Goal: Information Seeking & Learning: Learn about a topic

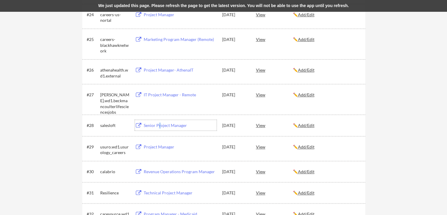
scroll to position [706, 0]
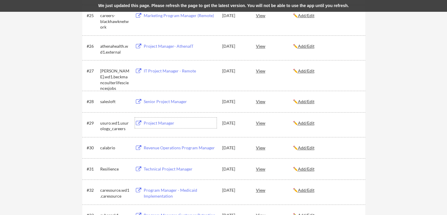
click at [159, 121] on div "Project Manager" at bounding box center [180, 123] width 73 height 6
click at [168, 147] on div "Revenue Operations Program Manager" at bounding box center [180, 148] width 73 height 6
click at [169, 171] on div "Technical Project Manager" at bounding box center [180, 169] width 73 height 6
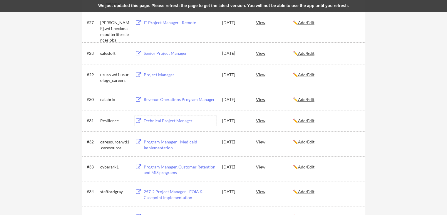
scroll to position [765, 0]
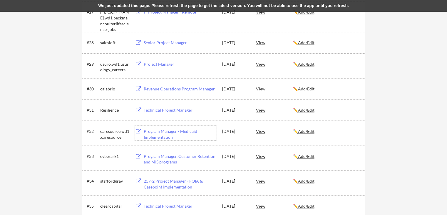
click at [166, 131] on div "Program Manager - Medicaid Implementation" at bounding box center [180, 133] width 73 height 11
click at [163, 156] on div "Program Manager, Customer Retention and MIS programs" at bounding box center [180, 158] width 73 height 11
click at [153, 181] on div "257-2 Project Manager - FOIA & Casepoint Implementation" at bounding box center [180, 183] width 73 height 11
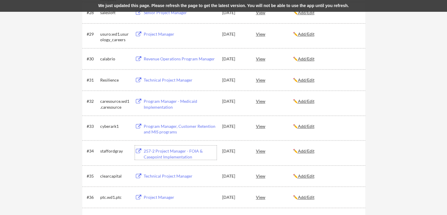
scroll to position [823, 0]
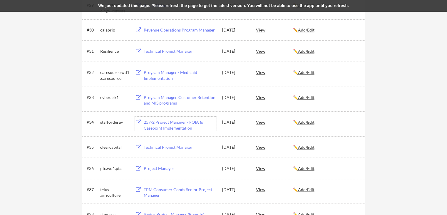
click at [164, 146] on div "Technical Project Manager" at bounding box center [180, 147] width 73 height 6
click at [152, 168] on div "Project Manager" at bounding box center [180, 168] width 73 height 6
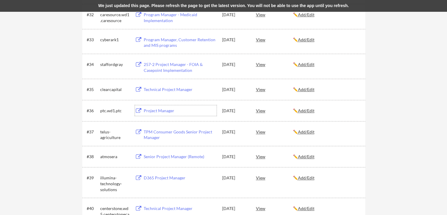
scroll to position [882, 0]
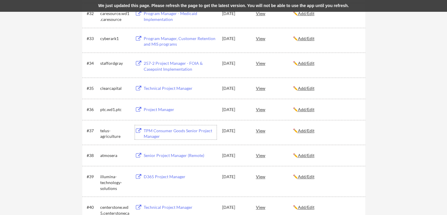
click at [175, 130] on div "TPM Consumer Goods Senior Project Manager" at bounding box center [180, 133] width 73 height 11
click at [169, 155] on div "Senior Project Manager (Remote)" at bounding box center [180, 155] width 73 height 6
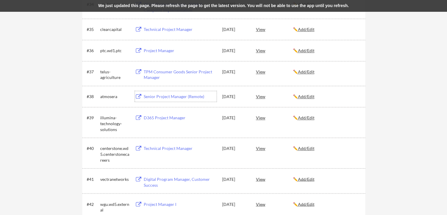
scroll to position [970, 0]
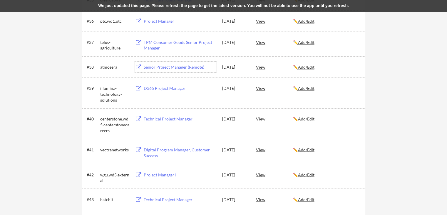
click at [172, 89] on div "D365 Project Manager" at bounding box center [180, 88] width 73 height 6
click at [167, 119] on div "Technical Project Manager" at bounding box center [180, 119] width 73 height 6
